Goal: Communication & Community: Ask a question

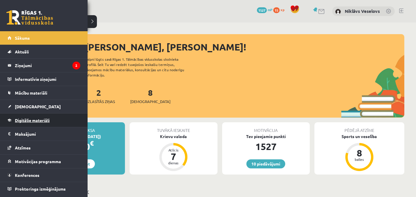
click at [30, 118] on link "Digitālie materiāli" at bounding box center [44, 120] width 73 height 13
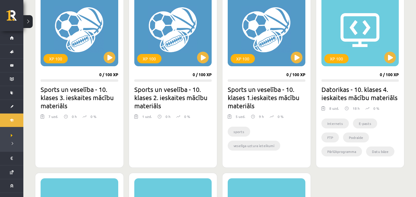
scroll to position [562, 0]
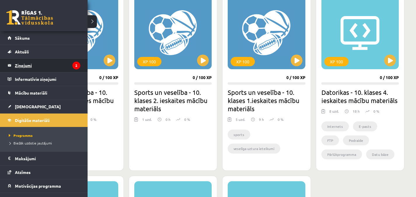
click at [18, 65] on legend "Ziņojumi 2" at bounding box center [47, 65] width 65 height 13
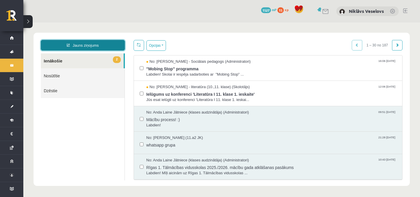
click at [102, 42] on link "Jauns ziņojums" at bounding box center [83, 45] width 84 height 11
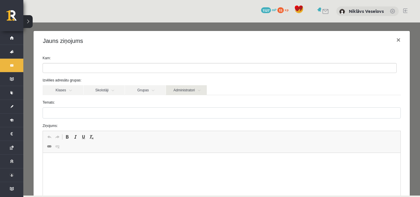
click at [183, 92] on link "Administratori" at bounding box center [186, 90] width 41 height 10
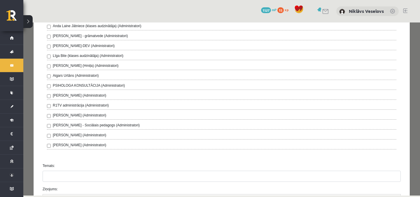
scroll to position [137, 0]
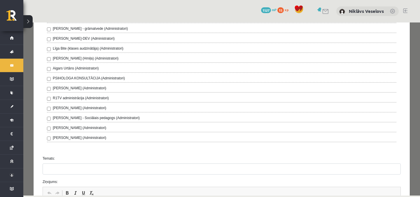
click at [178, 97] on div "R1TV administrācija (Administratori)" at bounding box center [222, 98] width 350 height 7
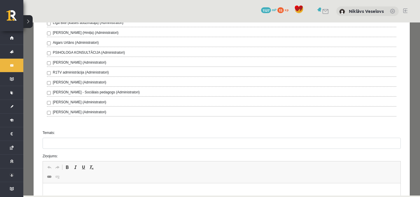
scroll to position [167, 0]
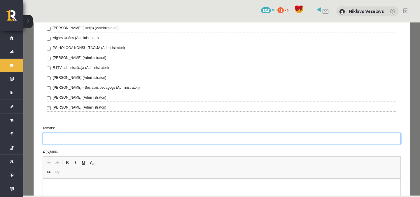
click at [223, 140] on input "Temats:" at bounding box center [222, 138] width 358 height 11
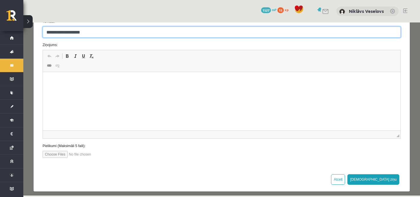
scroll to position [278, 0]
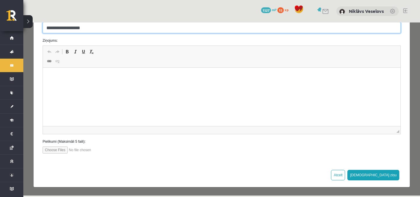
type input "**********"
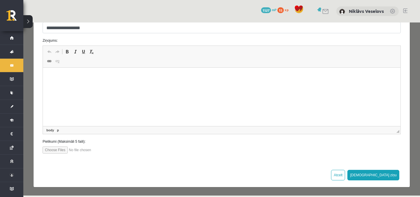
click at [201, 86] on html at bounding box center [222, 77] width 358 height 18
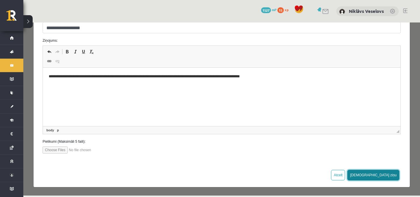
click at [383, 175] on button "[DEMOGRAPHIC_DATA] ziņu" at bounding box center [374, 175] width 52 height 11
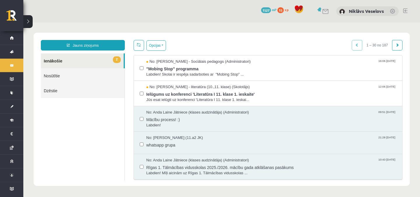
scroll to position [0, 0]
click at [272, 126] on span "Labdien!" at bounding box center [272, 126] width 250 height 6
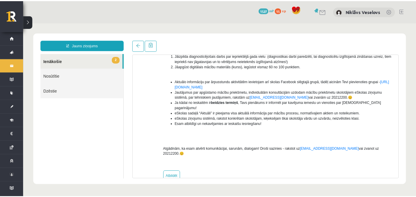
scroll to position [106, 0]
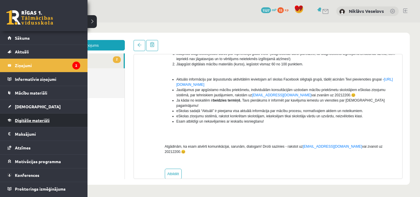
click at [25, 119] on span "Digitālie materiāli" at bounding box center [32, 120] width 35 height 5
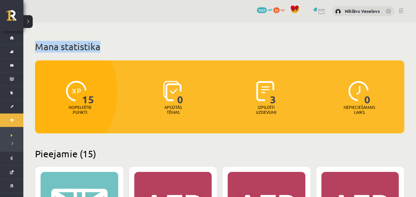
drag, startPoint x: 415, startPoint y: 18, endPoint x: 420, endPoint y: 39, distance: 22.1
click at [416, 39] on html "10 Dāvanas 1527 mP 15 xp Niklāvs Veselovs Sākums Aktuāli Kā mācīties eSKOLĀ Kon…" at bounding box center [208, 98] width 416 height 197
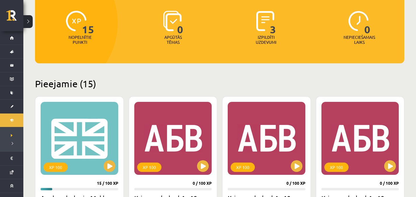
scroll to position [82, 0]
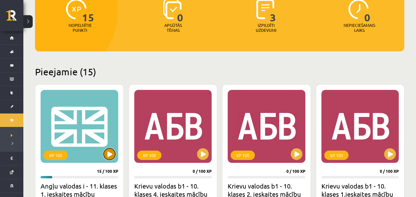
click at [104, 153] on button at bounding box center [110, 154] width 12 height 12
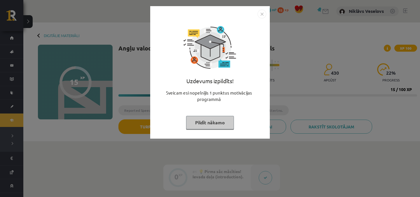
click at [263, 14] on img "Close" at bounding box center [262, 14] width 9 height 9
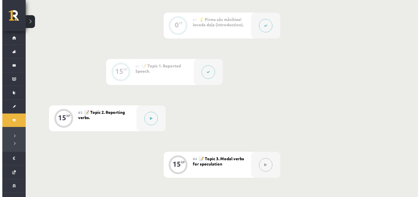
scroll to position [160, 0]
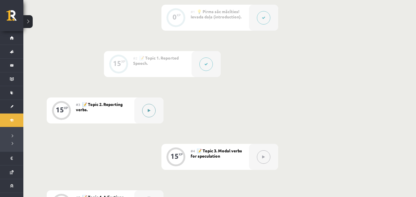
click at [152, 113] on button at bounding box center [148, 110] width 13 height 13
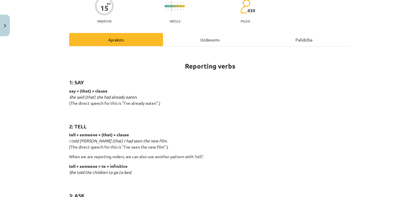
scroll to position [48, 0]
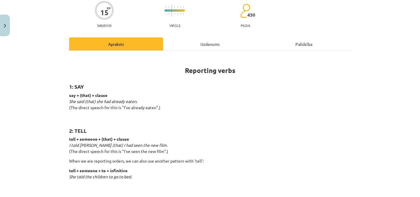
click at [231, 44] on div "Uzdevums" at bounding box center [210, 43] width 94 height 13
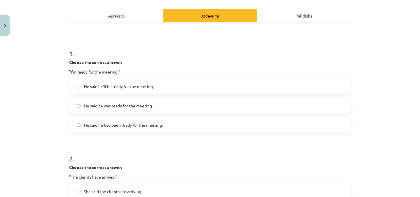
scroll to position [76, 0]
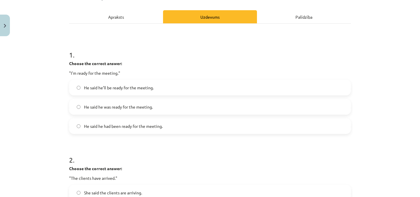
click at [130, 19] on div "Apraksts" at bounding box center [116, 16] width 94 height 13
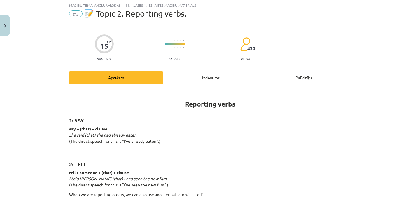
scroll to position [15, 0]
click at [192, 80] on div "Uzdevums" at bounding box center [210, 77] width 94 height 13
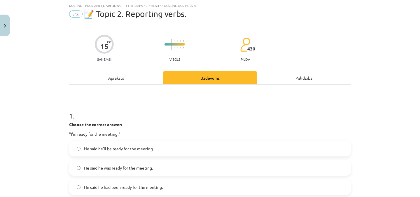
click at [136, 72] on div "Apraksts" at bounding box center [116, 77] width 94 height 13
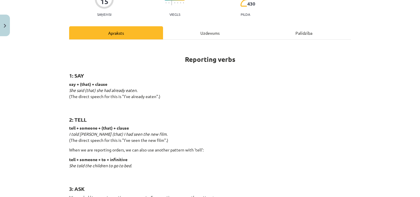
scroll to position [0, 0]
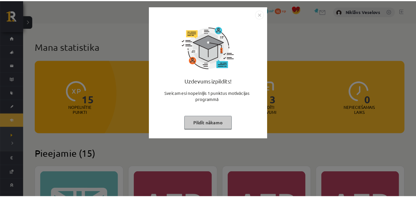
scroll to position [82, 0]
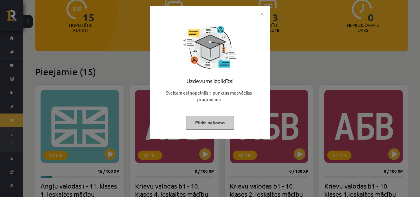
click at [259, 14] on img "Close" at bounding box center [262, 14] width 9 height 9
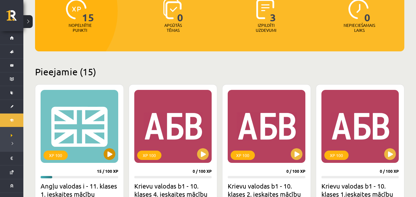
click at [103, 153] on div "XP 100" at bounding box center [80, 126] width 78 height 73
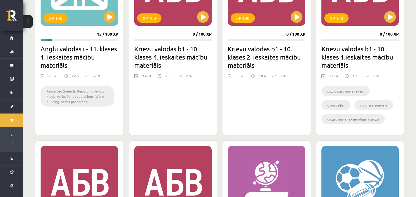
scroll to position [188, 0]
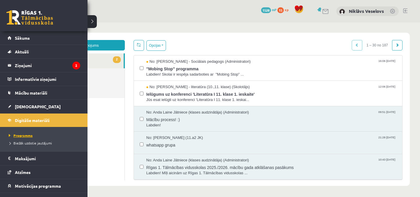
click at [27, 135] on span "Programma" at bounding box center [19, 135] width 25 height 5
